Goal: Transaction & Acquisition: Book appointment/travel/reservation

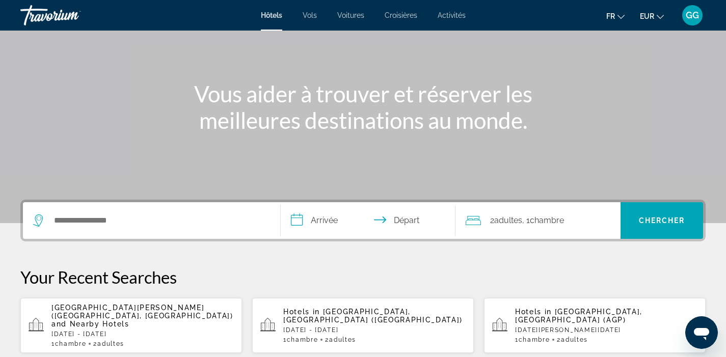
scroll to position [88, 0]
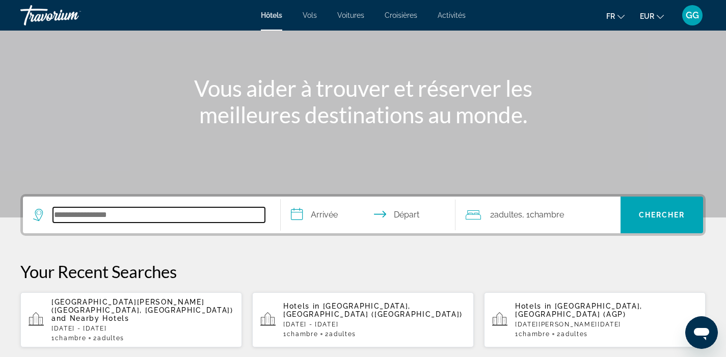
click at [193, 211] on input "Search hotel destination" at bounding box center [159, 214] width 212 height 15
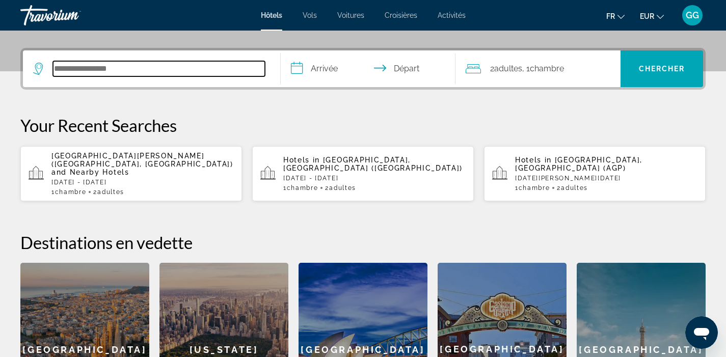
scroll to position [249, 0]
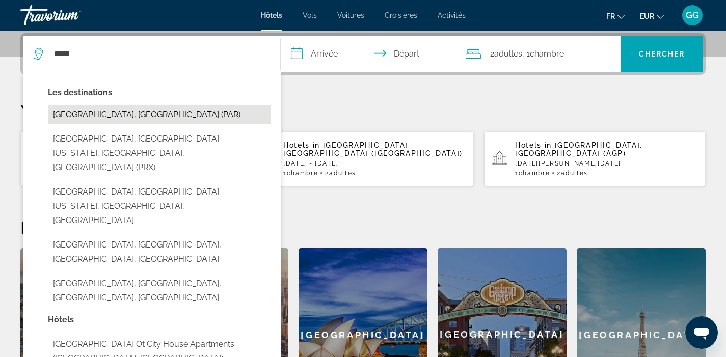
click at [164, 121] on button "[GEOGRAPHIC_DATA], [GEOGRAPHIC_DATA] (PAR)" at bounding box center [159, 114] width 223 height 19
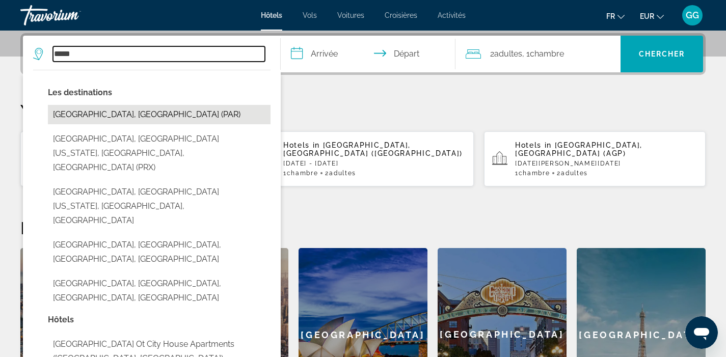
type input "**********"
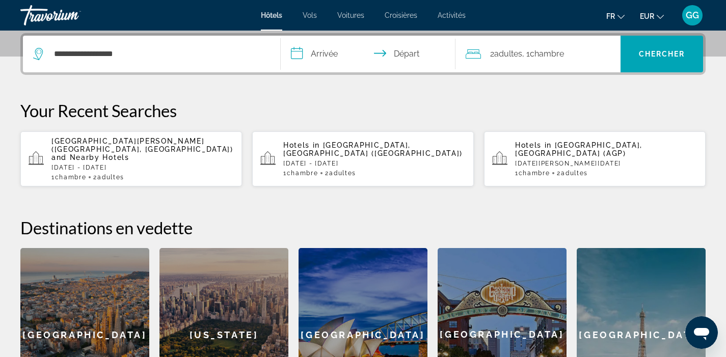
click at [319, 54] on input "**********" at bounding box center [370, 56] width 179 height 40
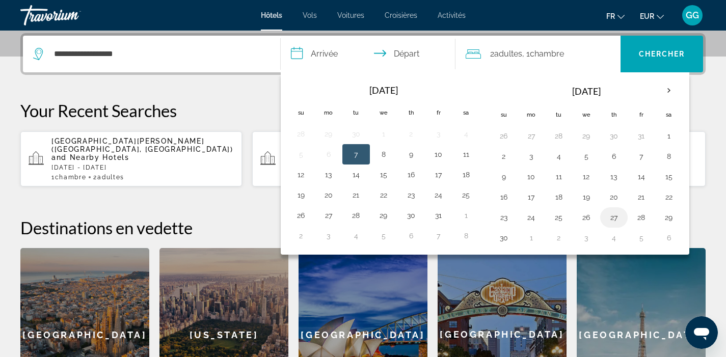
click at [619, 216] on button "27" at bounding box center [614, 218] width 16 height 14
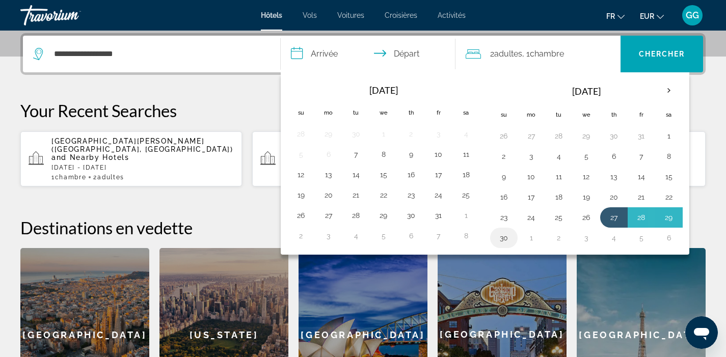
click at [502, 240] on button "30" at bounding box center [504, 238] width 16 height 14
type input "**********"
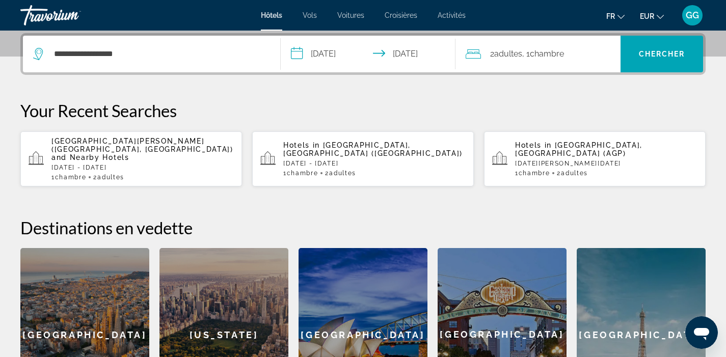
click at [498, 54] on span "Adultes" at bounding box center [509, 54] width 28 height 10
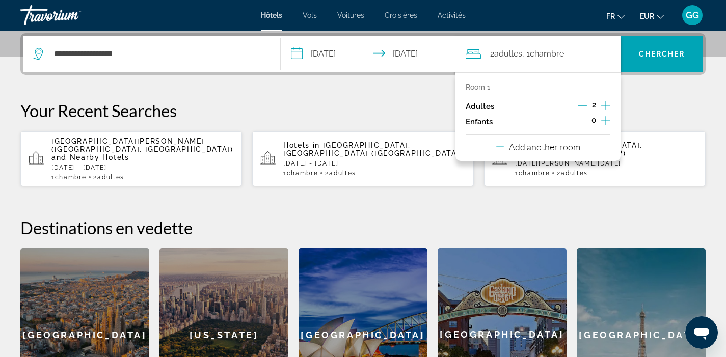
click at [583, 104] on icon "Decrement adults" at bounding box center [582, 105] width 9 height 9
click at [653, 56] on span "Chercher" at bounding box center [662, 54] width 46 height 8
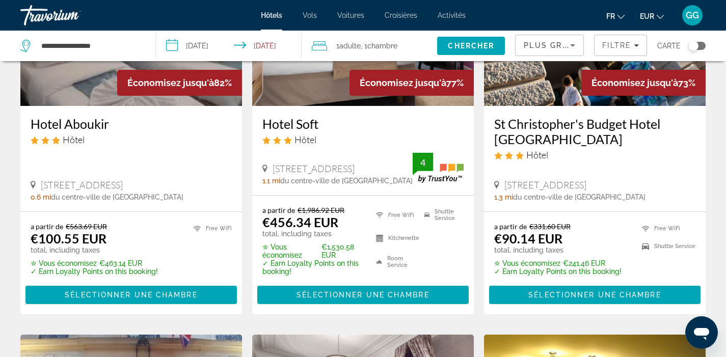
scroll to position [157, 0]
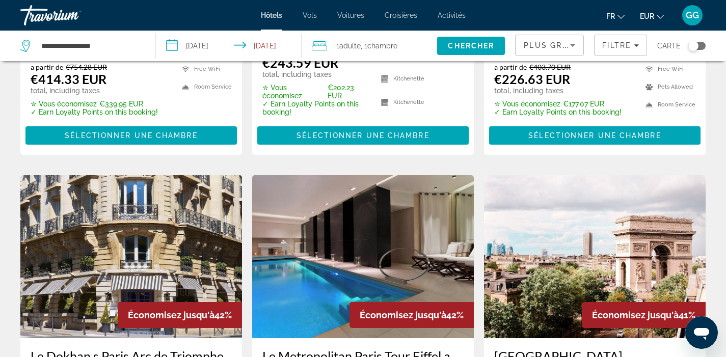
click at [620, 175] on img "Main content" at bounding box center [595, 256] width 222 height 163
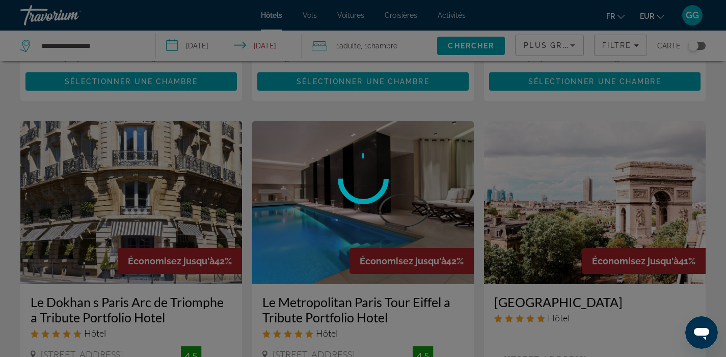
scroll to position [1194, 0]
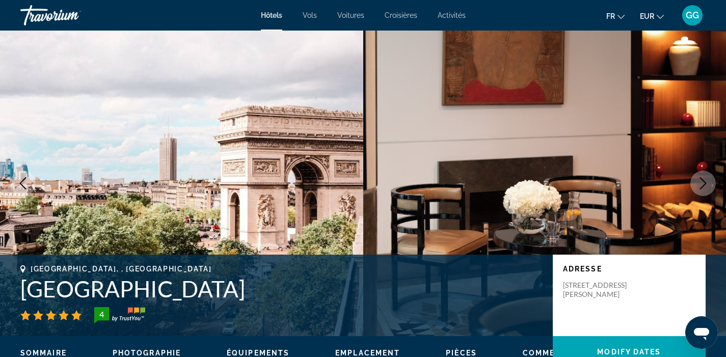
scroll to position [152, 0]
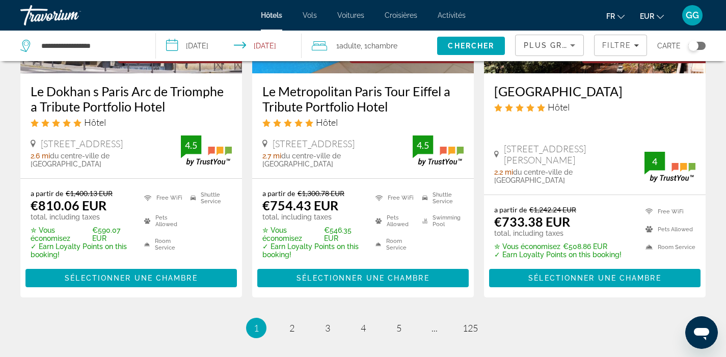
scroll to position [1395, 0]
